Goal: Task Accomplishment & Management: Use online tool/utility

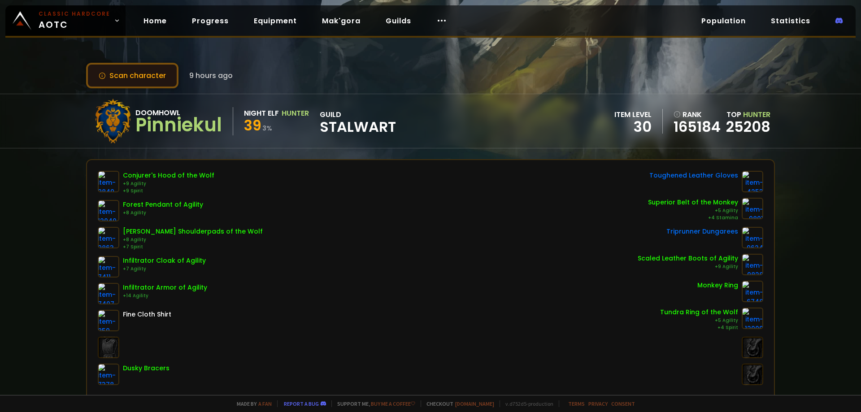
click at [129, 69] on button "Scan character" at bounding box center [132, 76] width 92 height 26
click at [128, 76] on button "Scan character" at bounding box center [132, 76] width 92 height 26
click at [134, 85] on button "Scan character" at bounding box center [132, 76] width 92 height 26
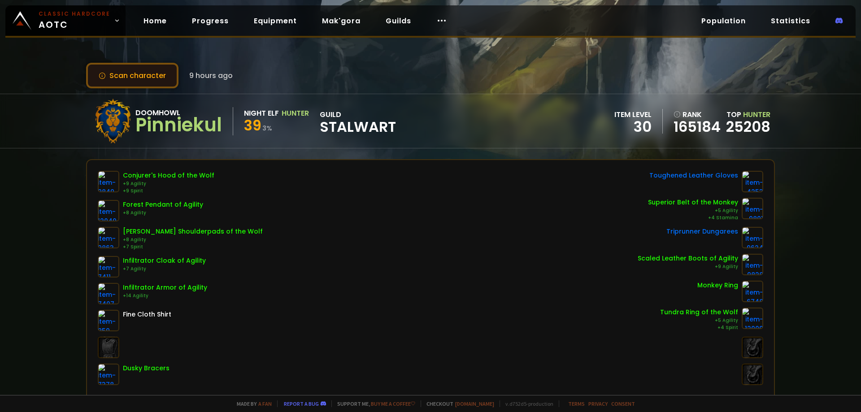
click at [134, 85] on button "Scan character" at bounding box center [132, 76] width 92 height 26
click at [120, 71] on button "Scan character" at bounding box center [132, 76] width 92 height 26
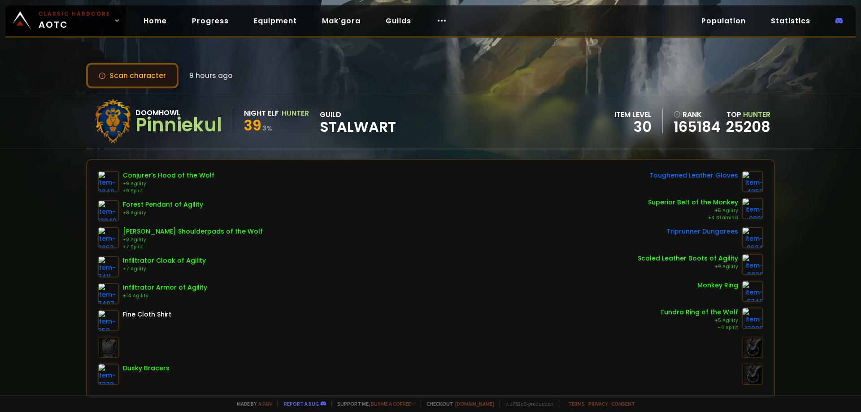
click at [143, 78] on button "Scan character" at bounding box center [132, 76] width 92 height 26
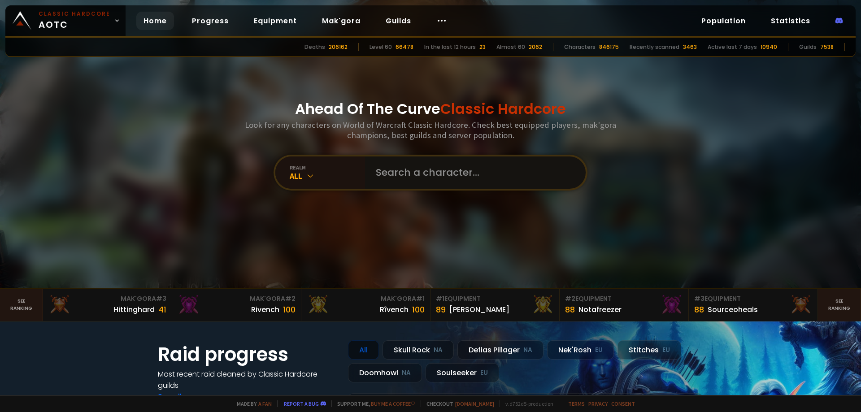
click at [447, 176] on input "text" at bounding box center [472, 172] width 204 height 32
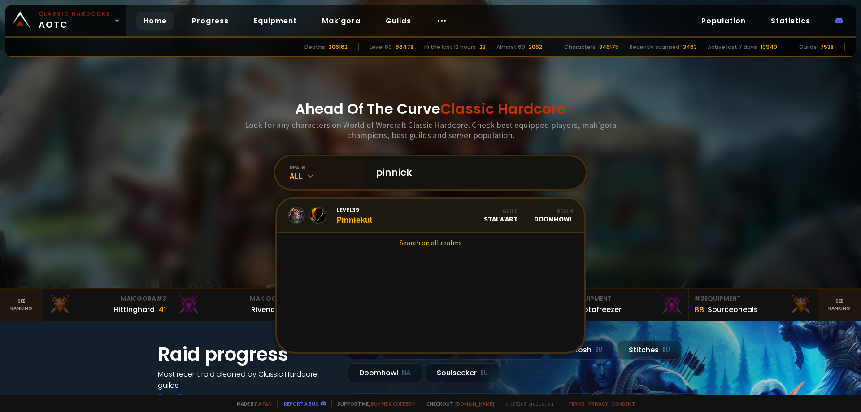
type input "pinniek"
click at [372, 216] on link "Level 39 Pinniekul Guild Stalwart Realm Doomhowl" at bounding box center [430, 216] width 307 height 34
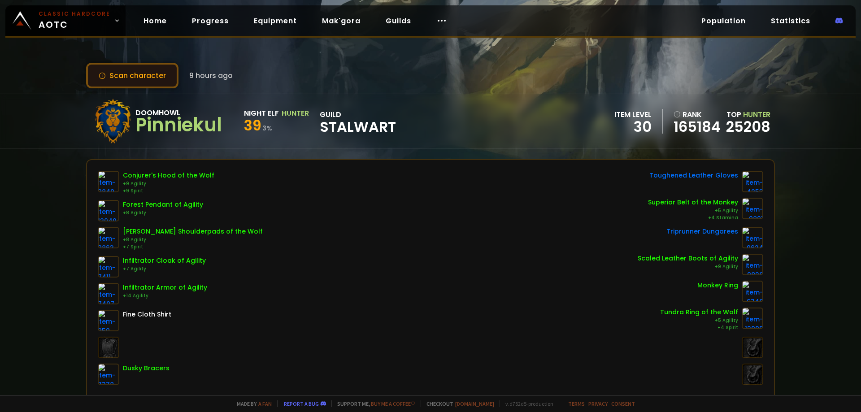
click at [118, 72] on button "Scan character" at bounding box center [132, 76] width 92 height 26
click at [154, 76] on button "Scan character" at bounding box center [132, 76] width 92 height 26
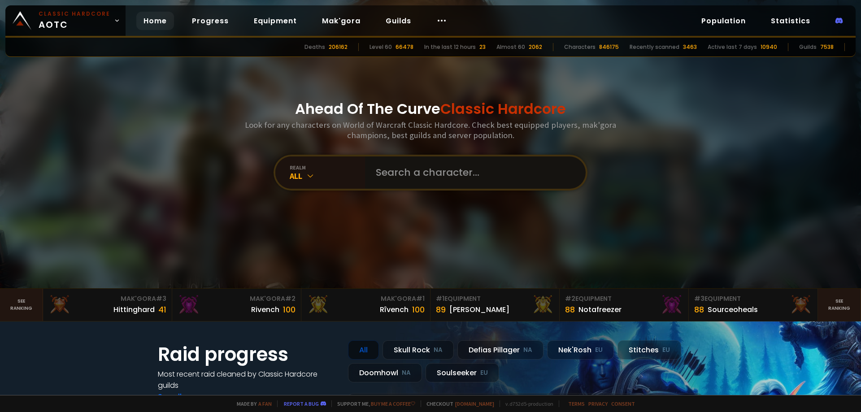
click at [441, 183] on input "text" at bounding box center [472, 172] width 204 height 32
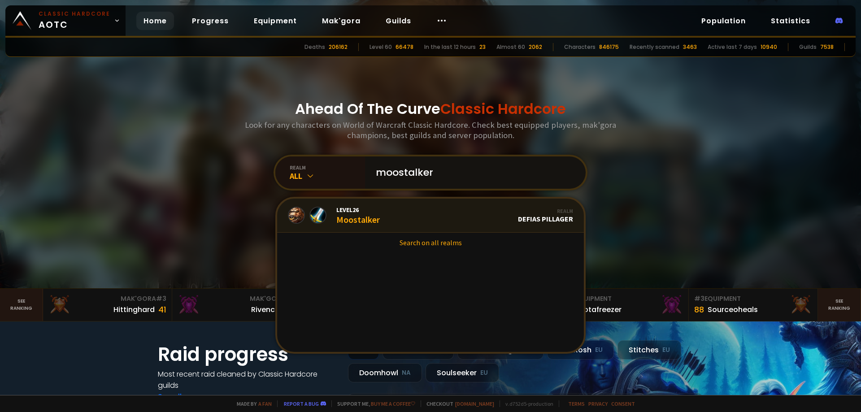
type input "moostalker"
click at [385, 218] on link "Level 26 Moostalker Realm Defias Pillager" at bounding box center [430, 216] width 307 height 34
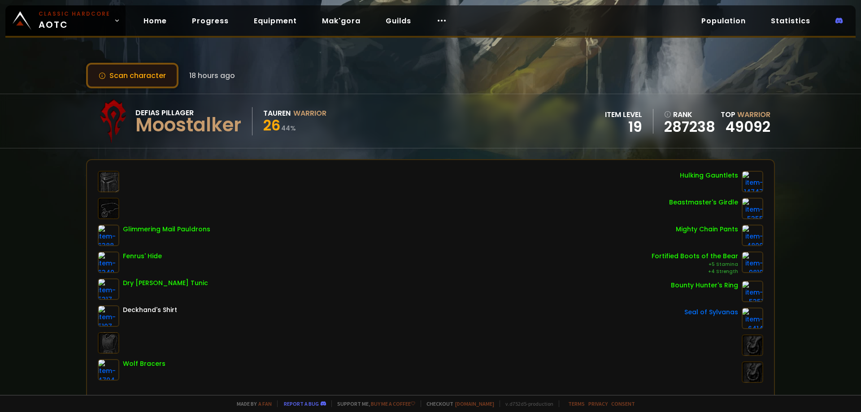
click at [130, 80] on button "Scan character" at bounding box center [132, 76] width 92 height 26
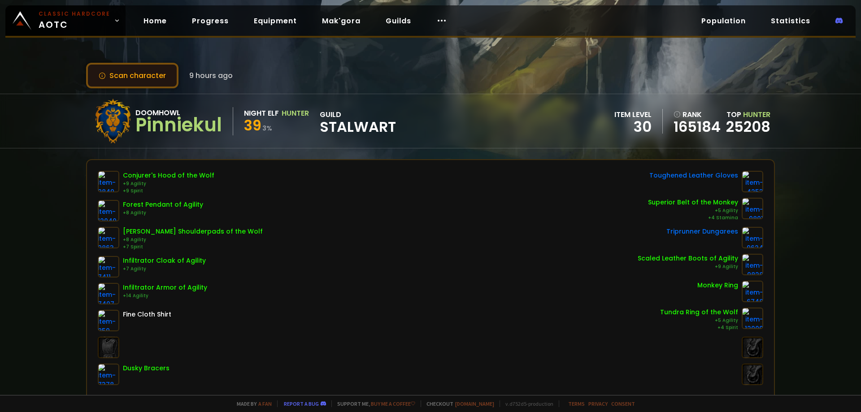
click at [132, 78] on button "Scan character" at bounding box center [132, 76] width 92 height 26
